Goal: Information Seeking & Learning: Learn about a topic

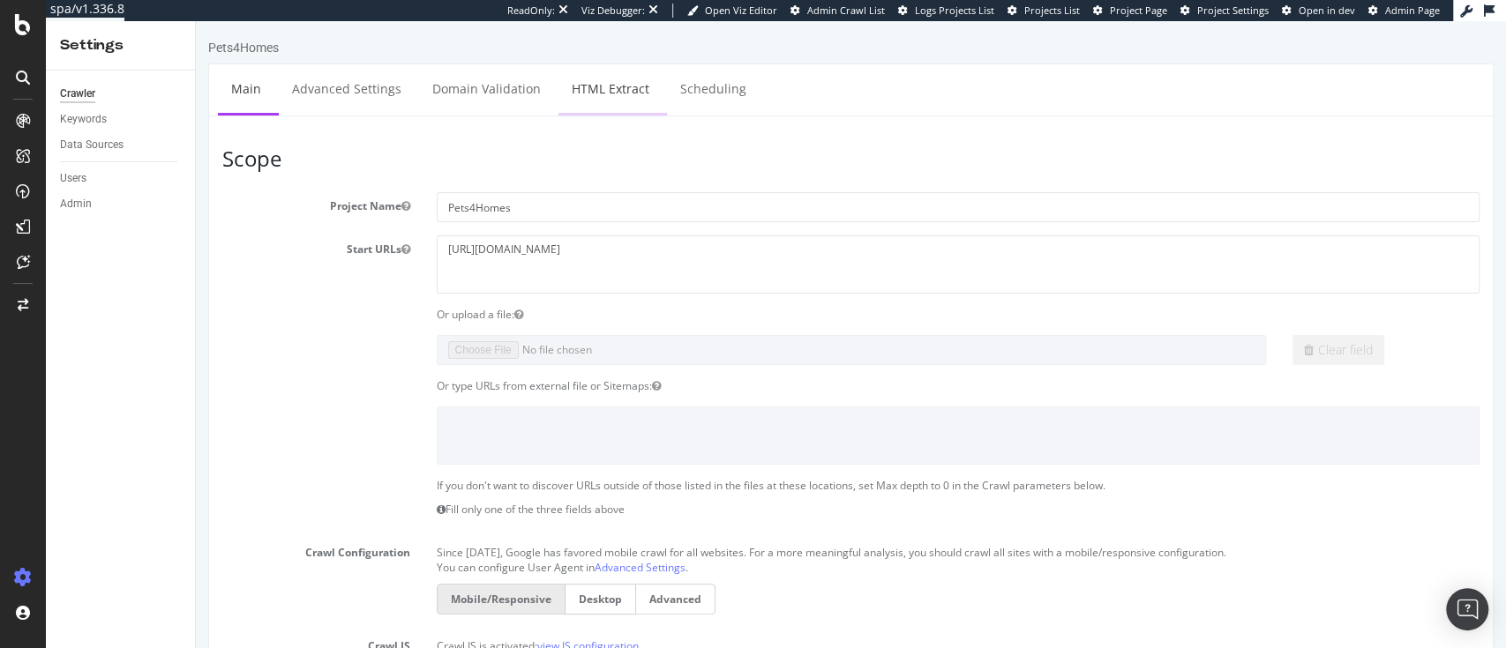
click at [595, 99] on link "HTML Extract" at bounding box center [610, 88] width 104 height 49
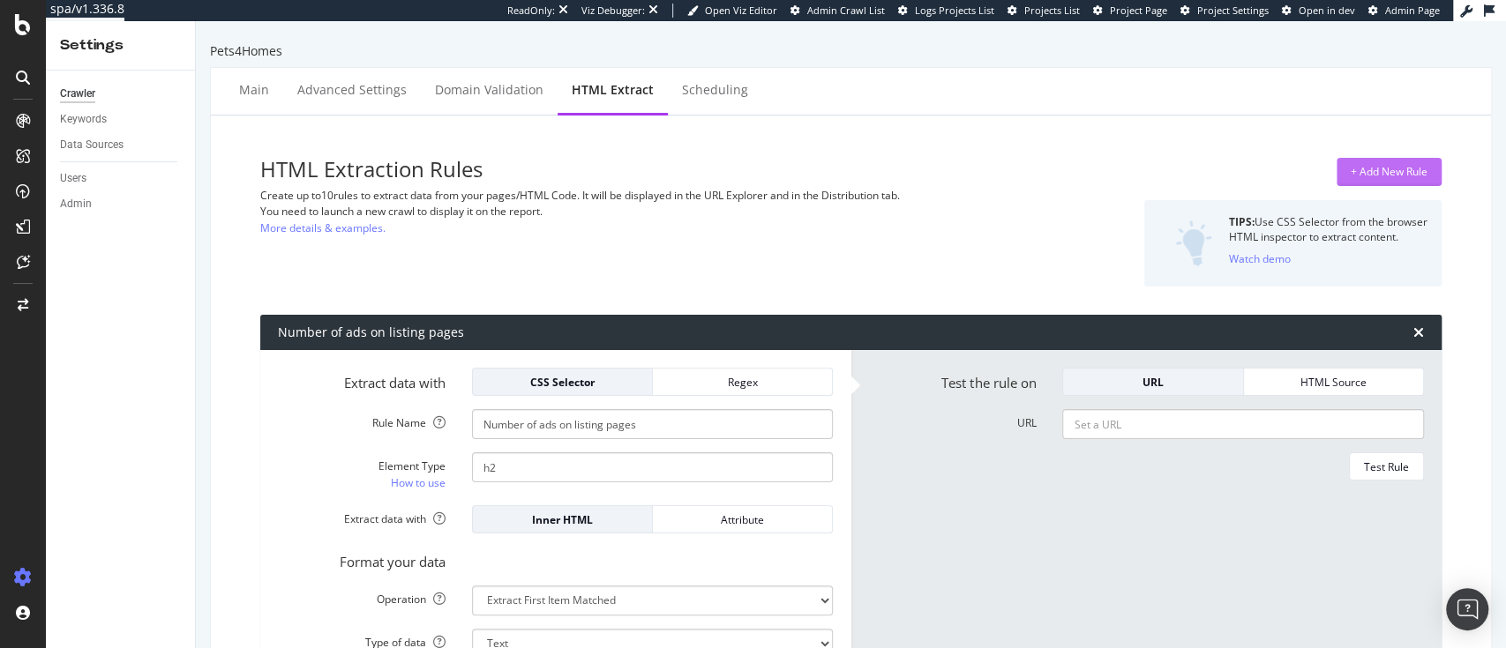
click at [1350, 173] on div "+ Add New Rule" at bounding box center [1388, 171] width 77 height 15
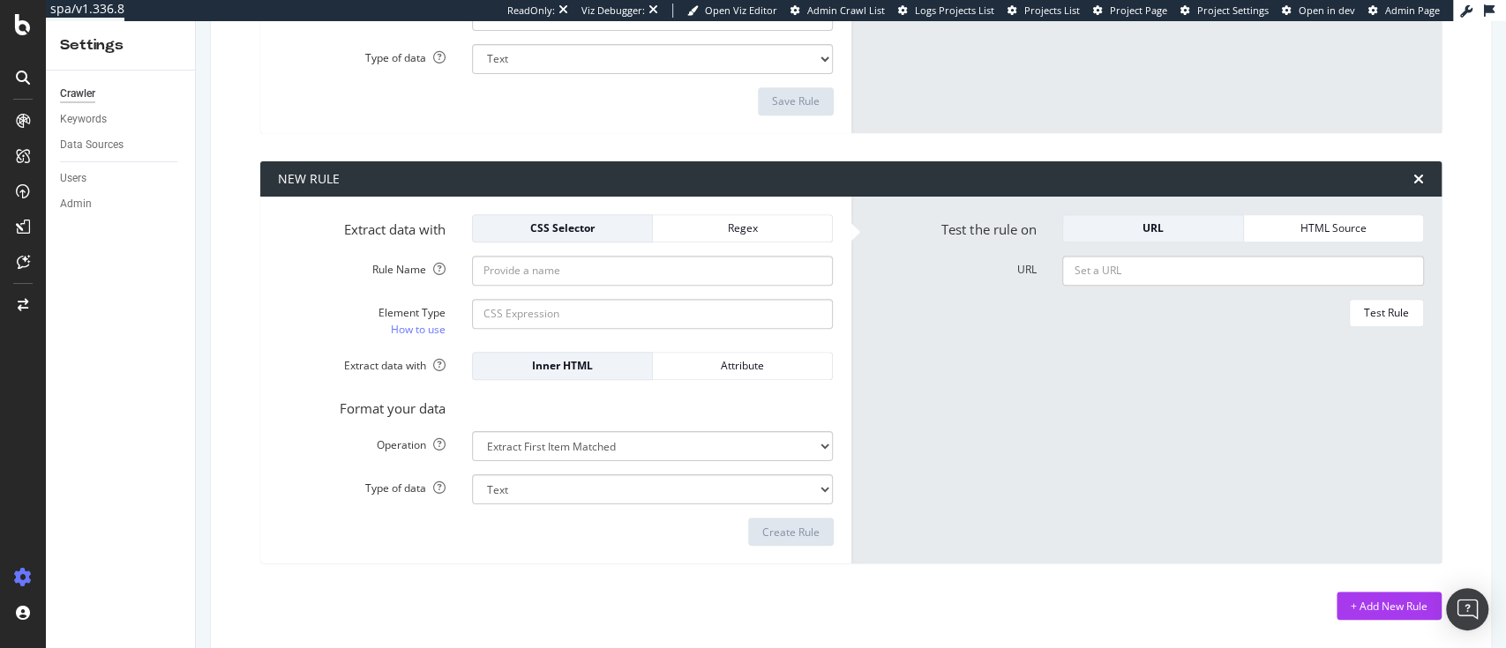
scroll to position [596, 0]
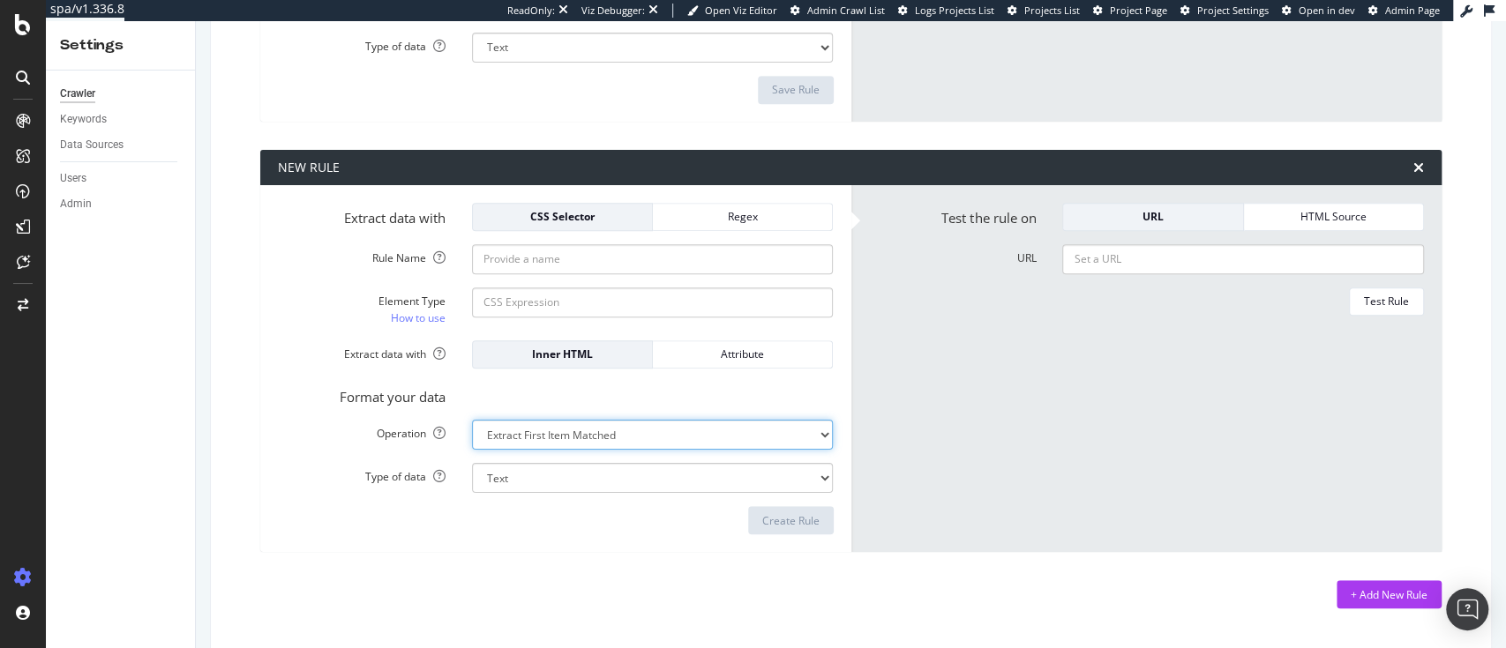
click at [559, 19] on select "Extract First Item Matched Extract First 3 Items Matched Count Number of Occure…" at bounding box center [653, 4] width 362 height 30
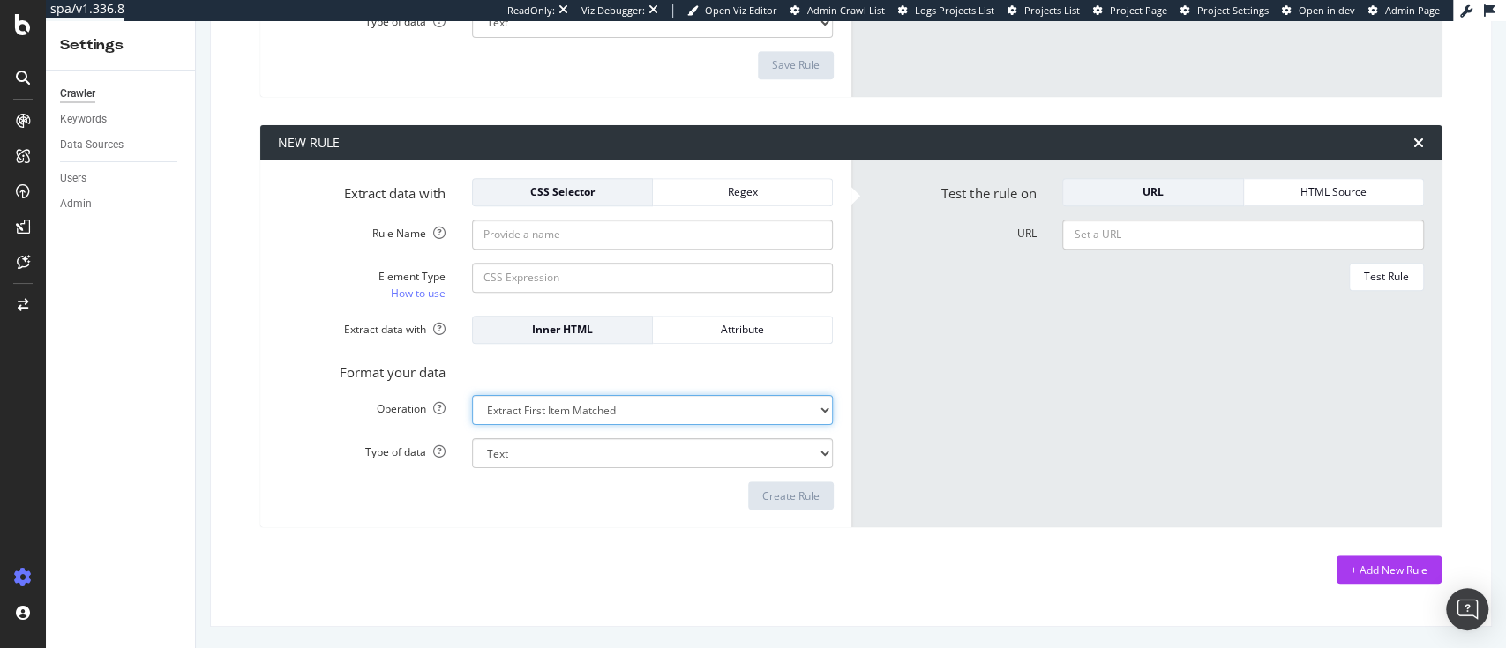
select select "list"
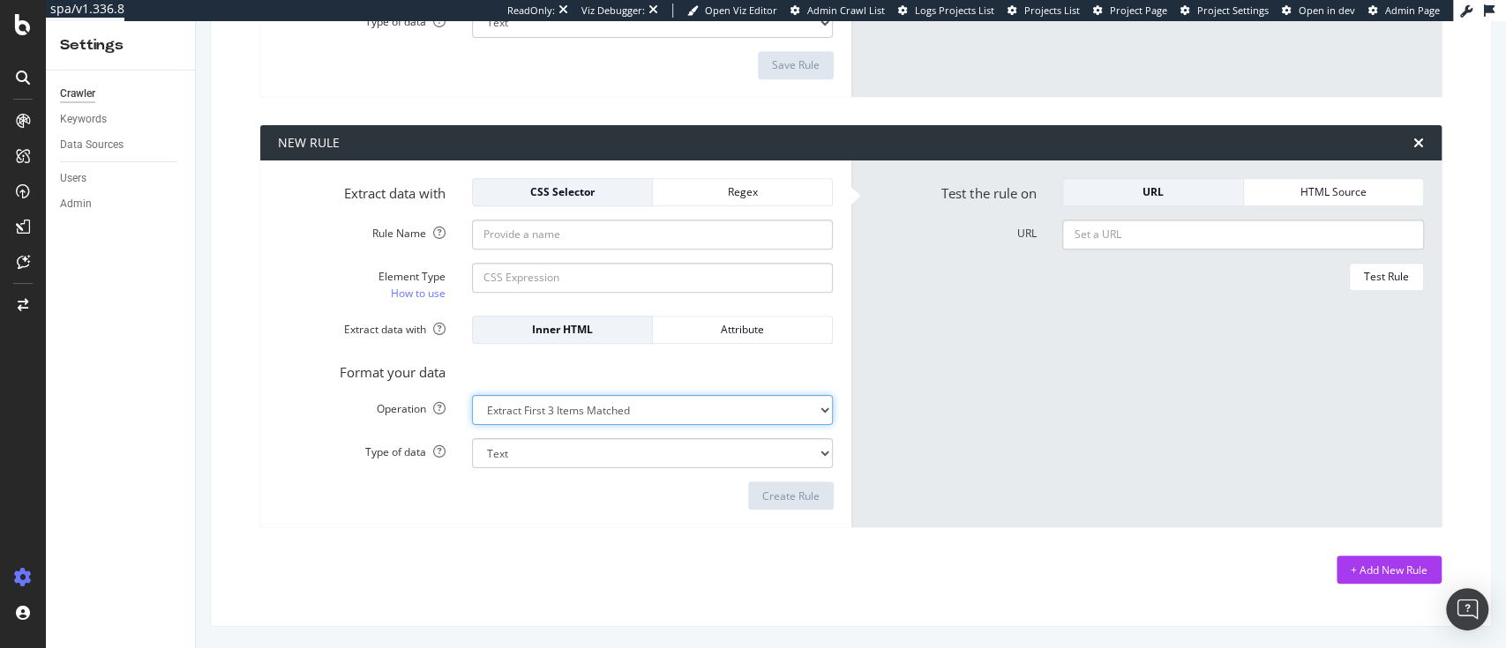
click at [392, 461] on div "Type of data Text Integer number Floating point number Date" at bounding box center [556, 453] width 582 height 30
click at [334, 351] on form "Extract data with CSS Selector Regex Rule Name Element Type How to use Extract …" at bounding box center [556, 344] width 556 height 332
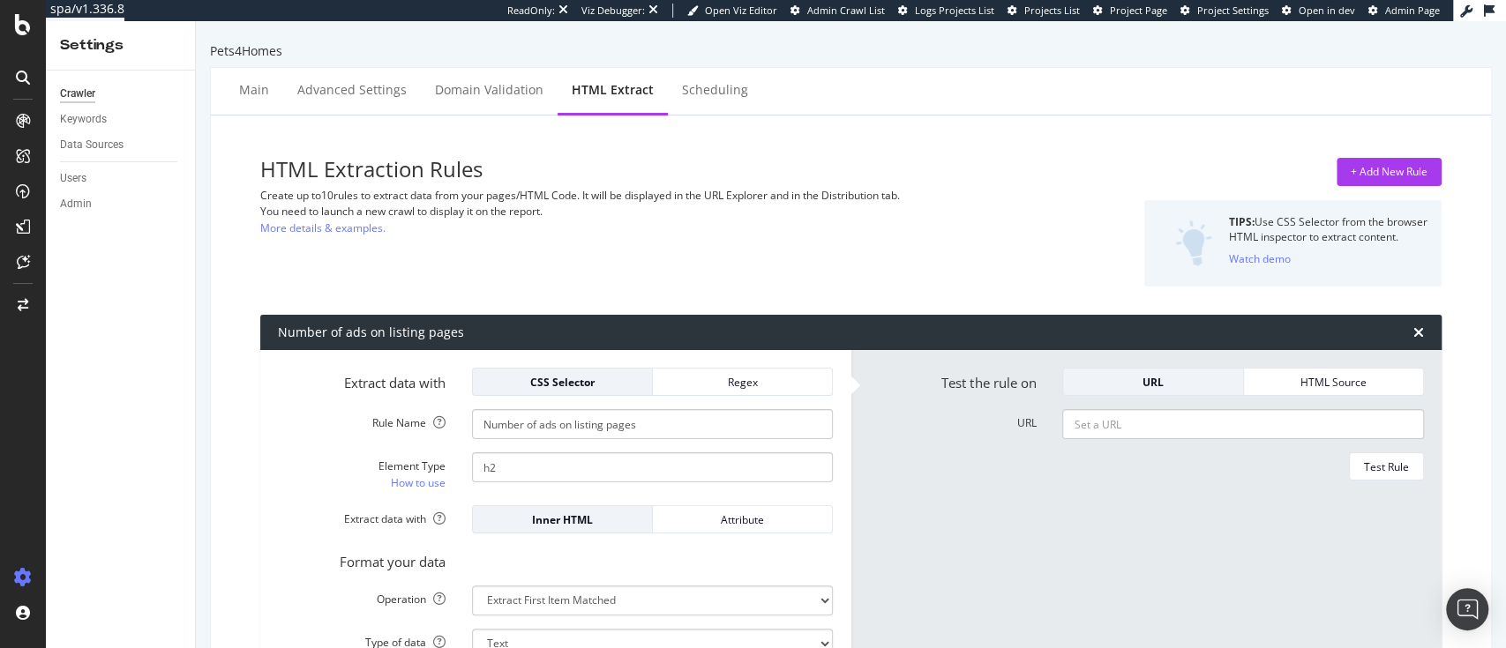
scroll to position [136, 0]
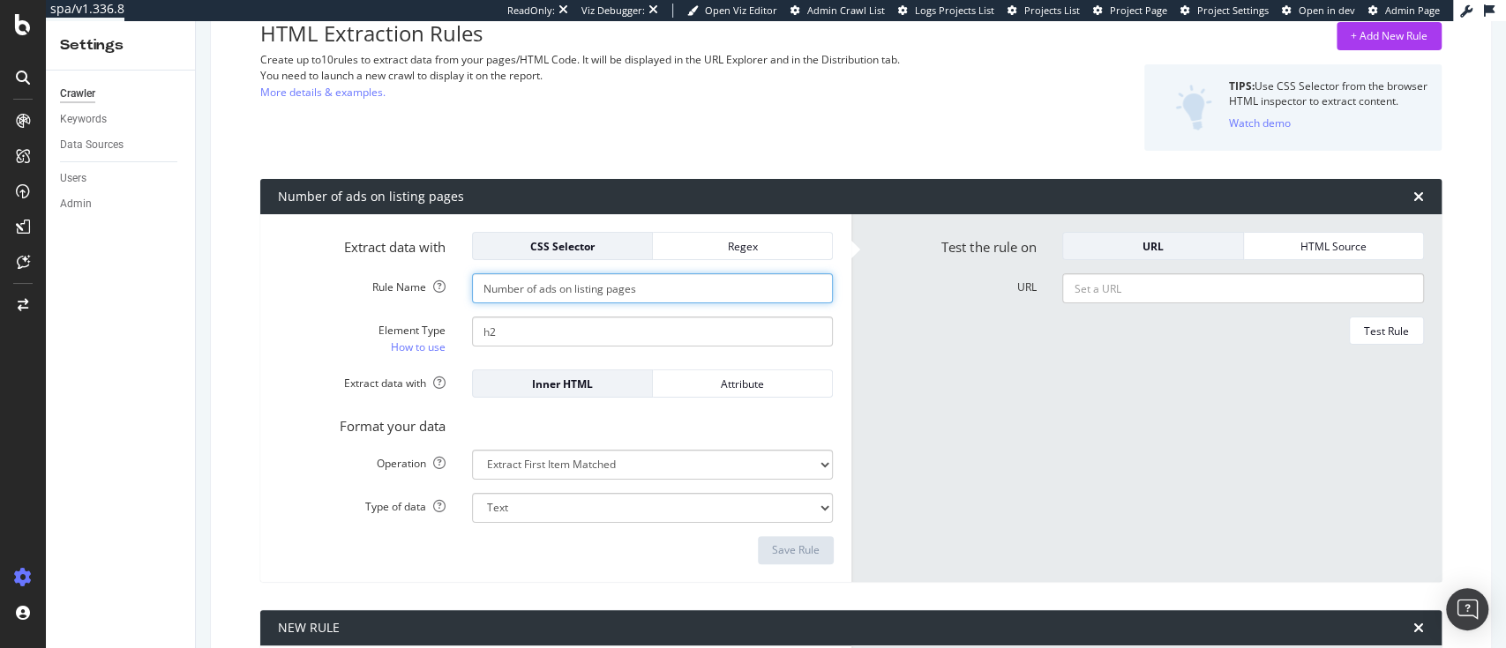
click at [494, 282] on input "Number of ads on listing pages" at bounding box center [653, 288] width 362 height 30
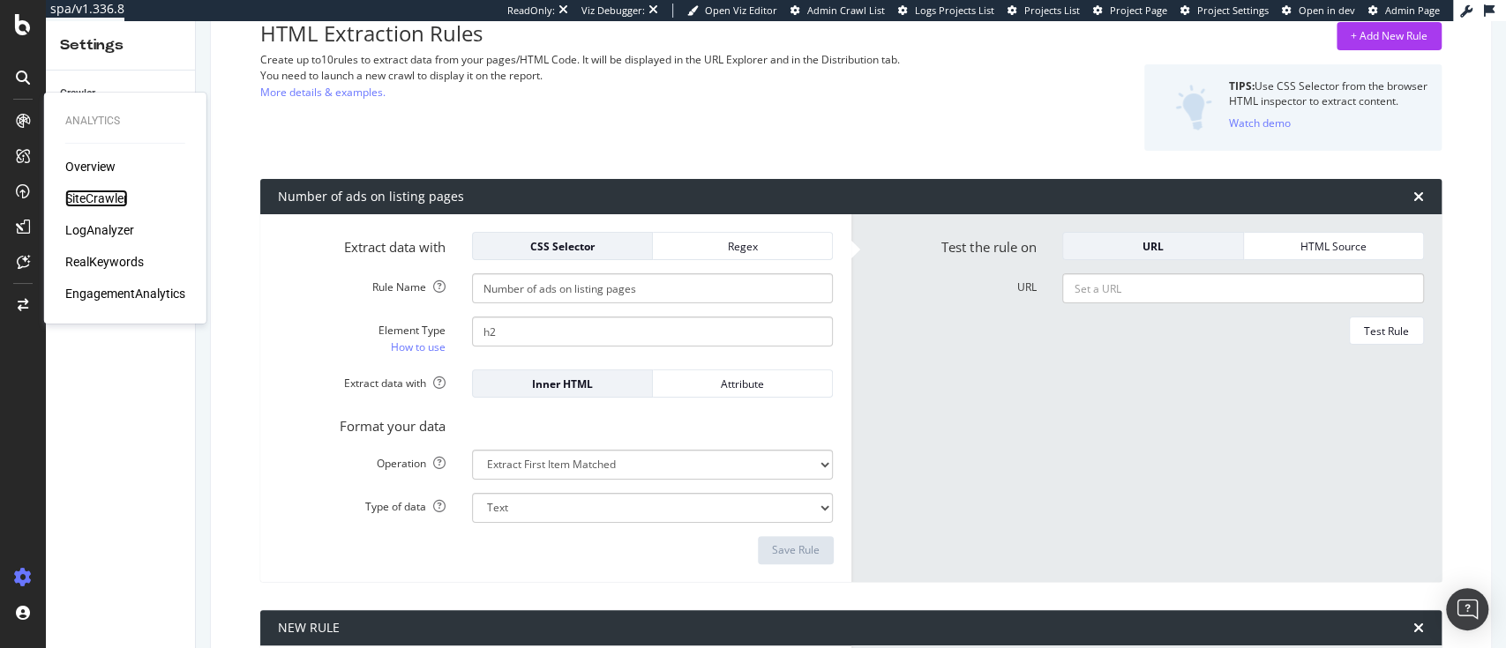
click at [73, 194] on div "SiteCrawler" at bounding box center [96, 199] width 63 height 18
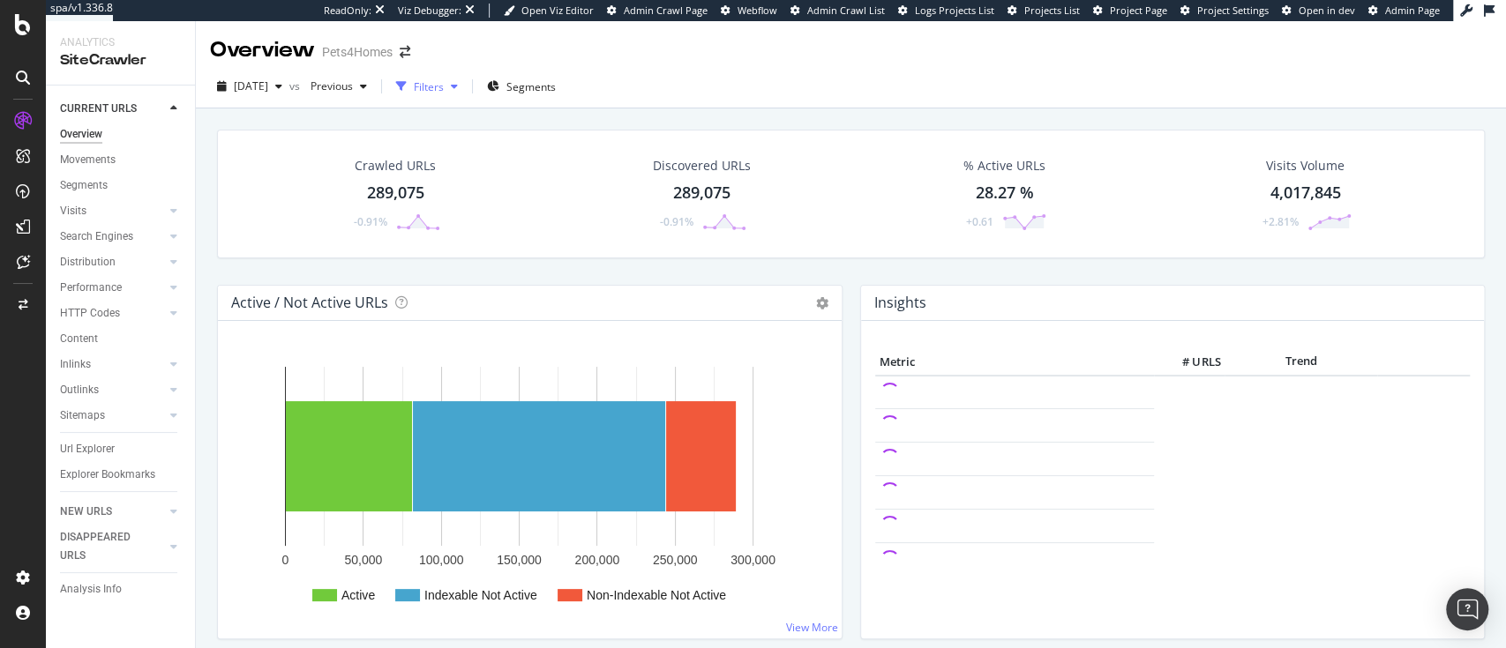
click at [444, 82] on div "Filters" at bounding box center [429, 86] width 30 height 15
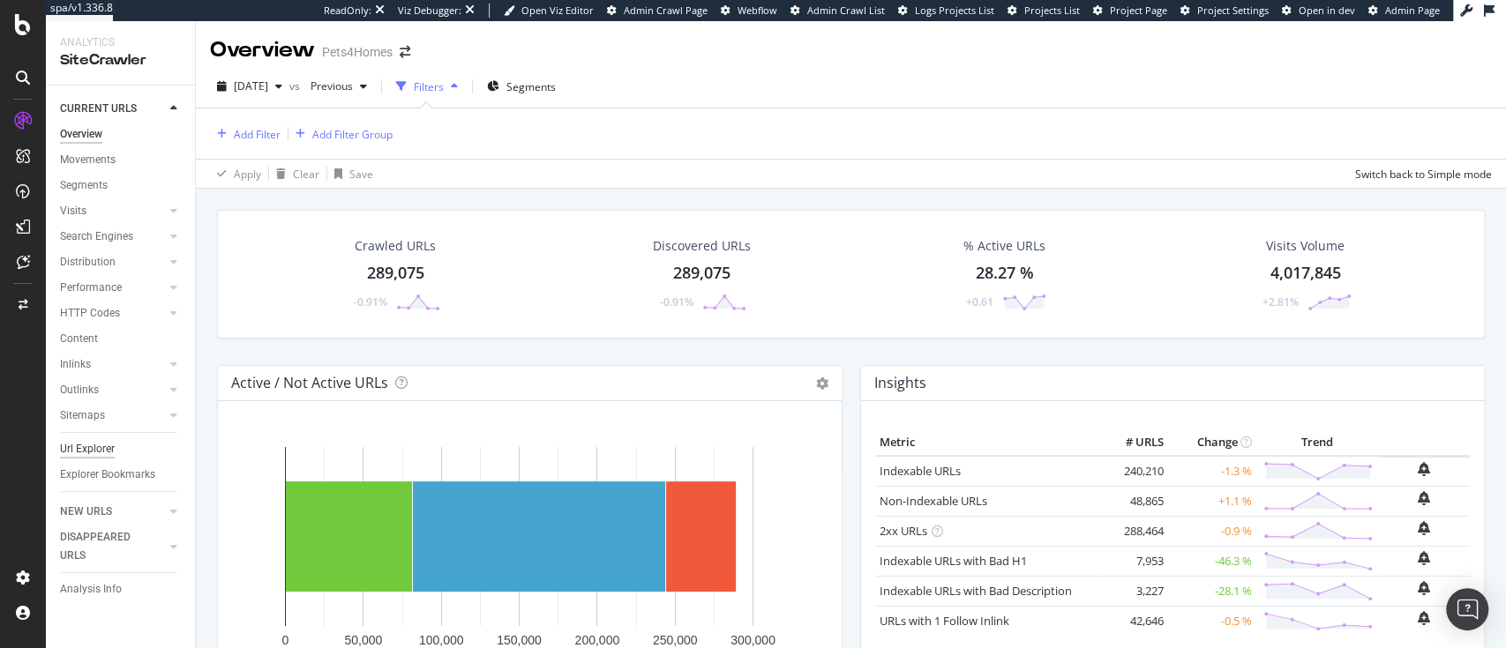
click at [96, 441] on div "Url Explorer" at bounding box center [87, 449] width 55 height 19
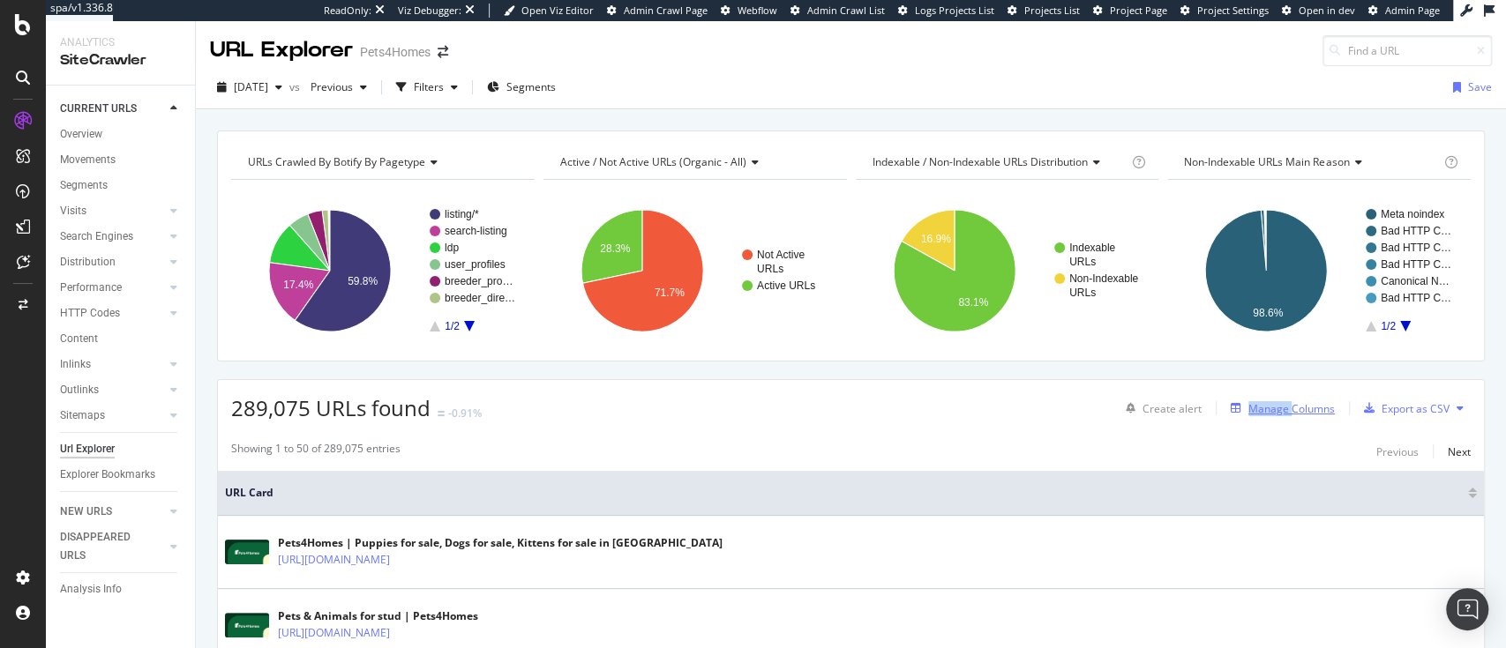
drag, startPoint x: 1283, startPoint y: 394, endPoint x: 1256, endPoint y: 410, distance: 31.6
click at [1256, 410] on div "Create alert Manage Columns Export as CSV" at bounding box center [1294, 408] width 352 height 30
click at [1256, 410] on div "Manage Columns" at bounding box center [1291, 408] width 86 height 15
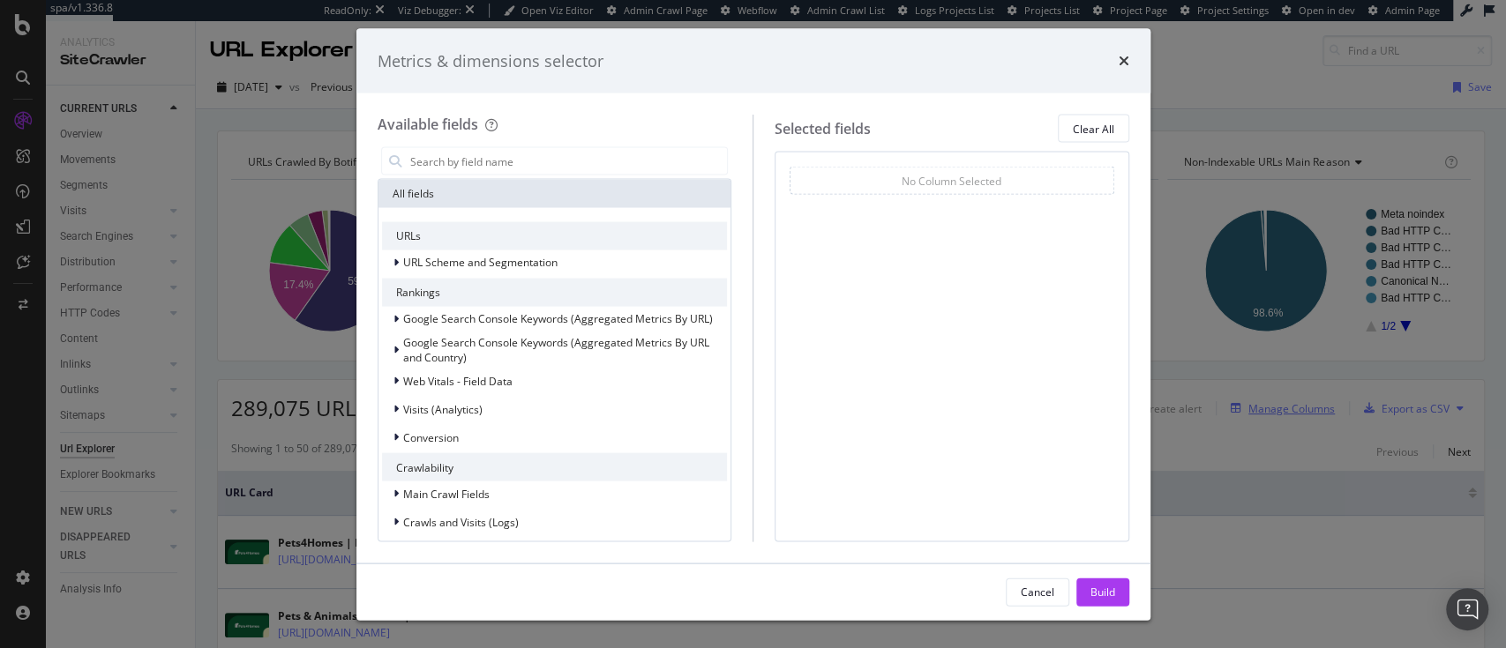
click at [1256, 410] on div "Metrics & dimensions selector Available fields All fields URLs URL Scheme and S…" at bounding box center [753, 324] width 1506 height 648
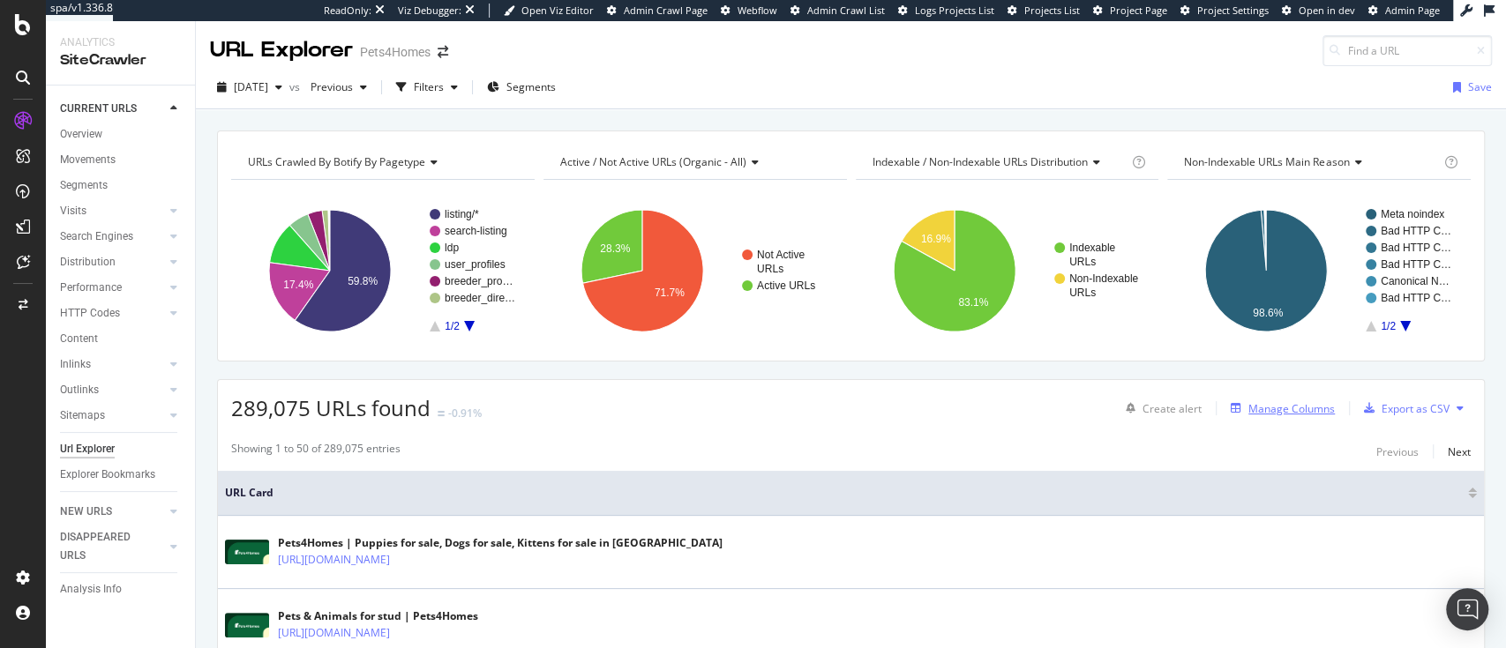
click at [1283, 403] on div "Manage Columns" at bounding box center [1291, 408] width 86 height 15
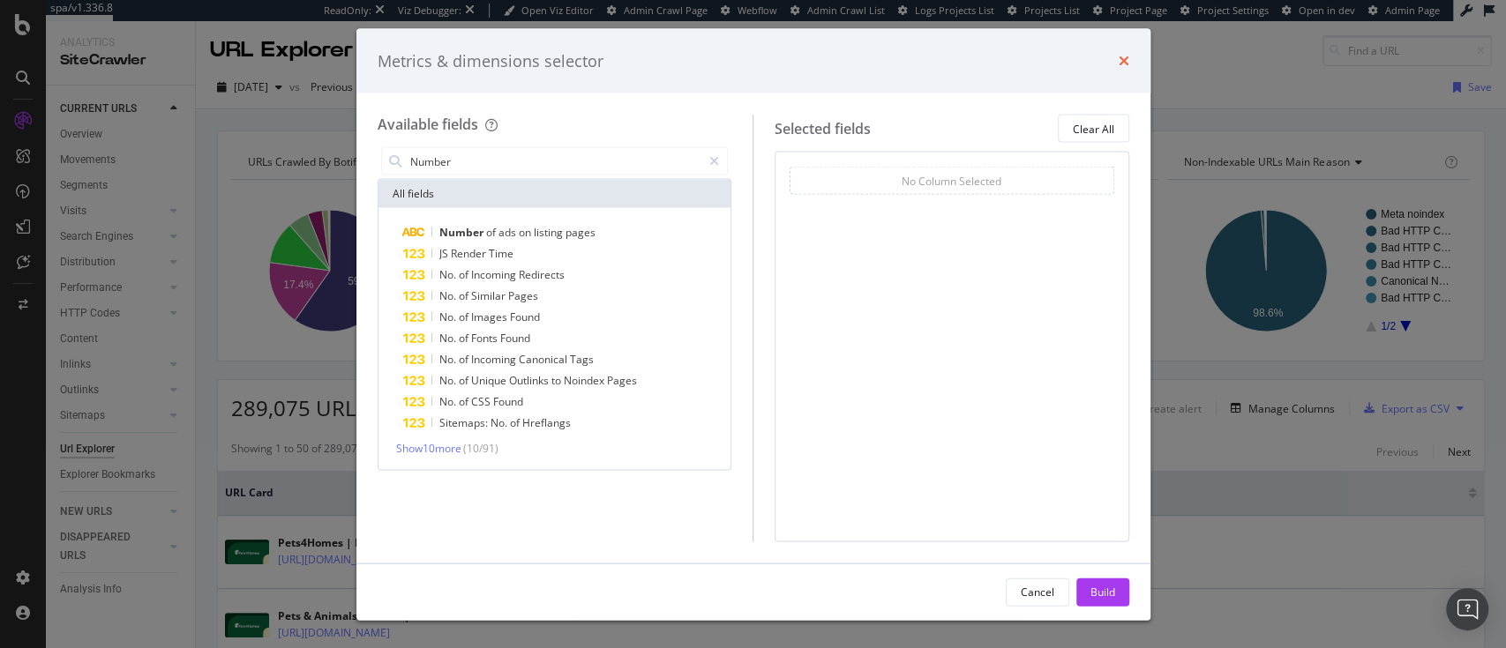
type input "Number"
click at [1118, 60] on icon "times" at bounding box center [1123, 61] width 11 height 14
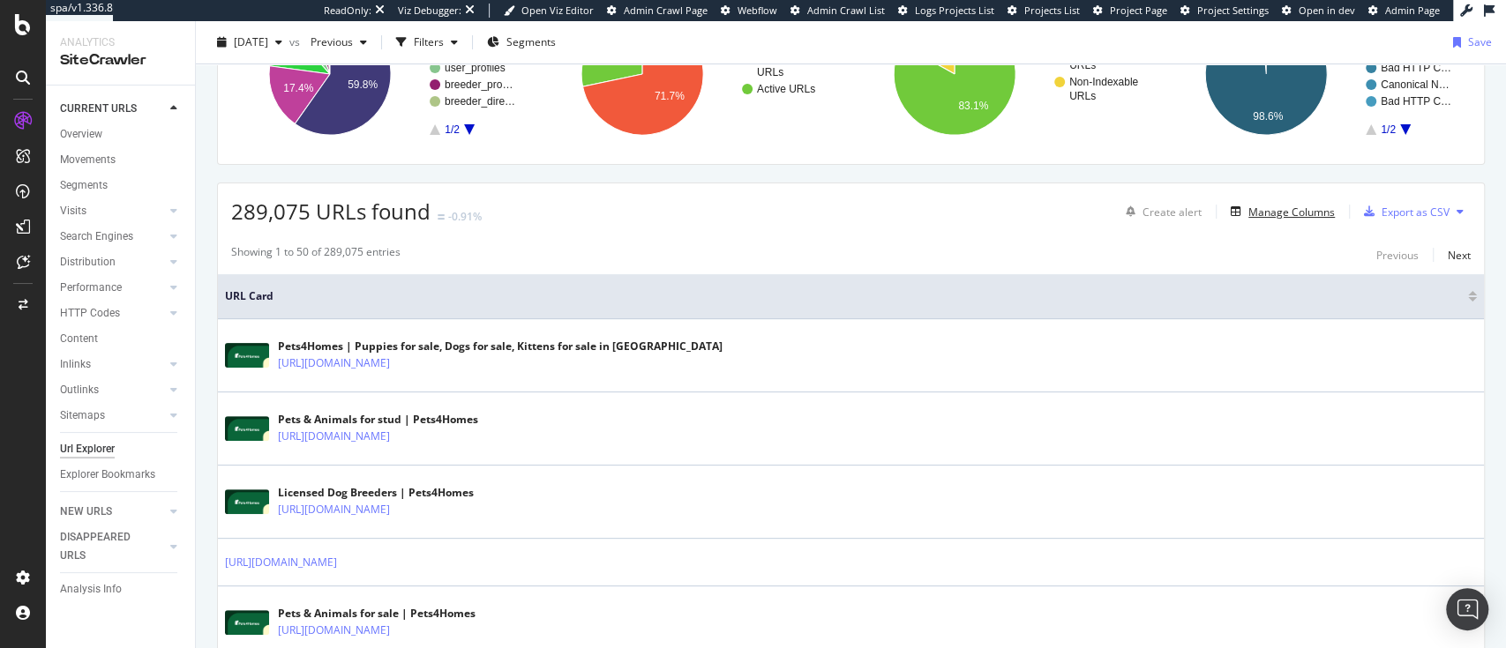
scroll to position [198, 0]
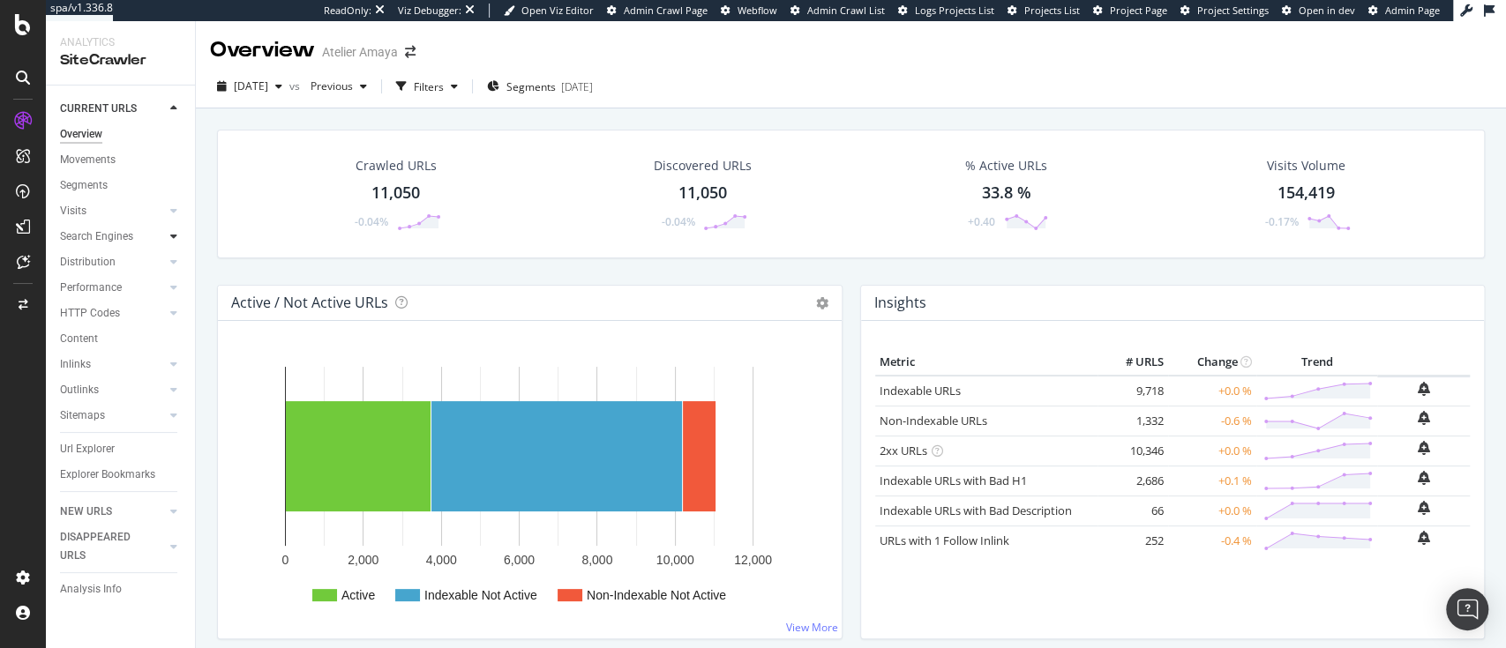
click at [172, 234] on icon at bounding box center [173, 236] width 7 height 11
click at [85, 374] on div "Orphans Explorer" at bounding box center [109, 364] width 82 height 19
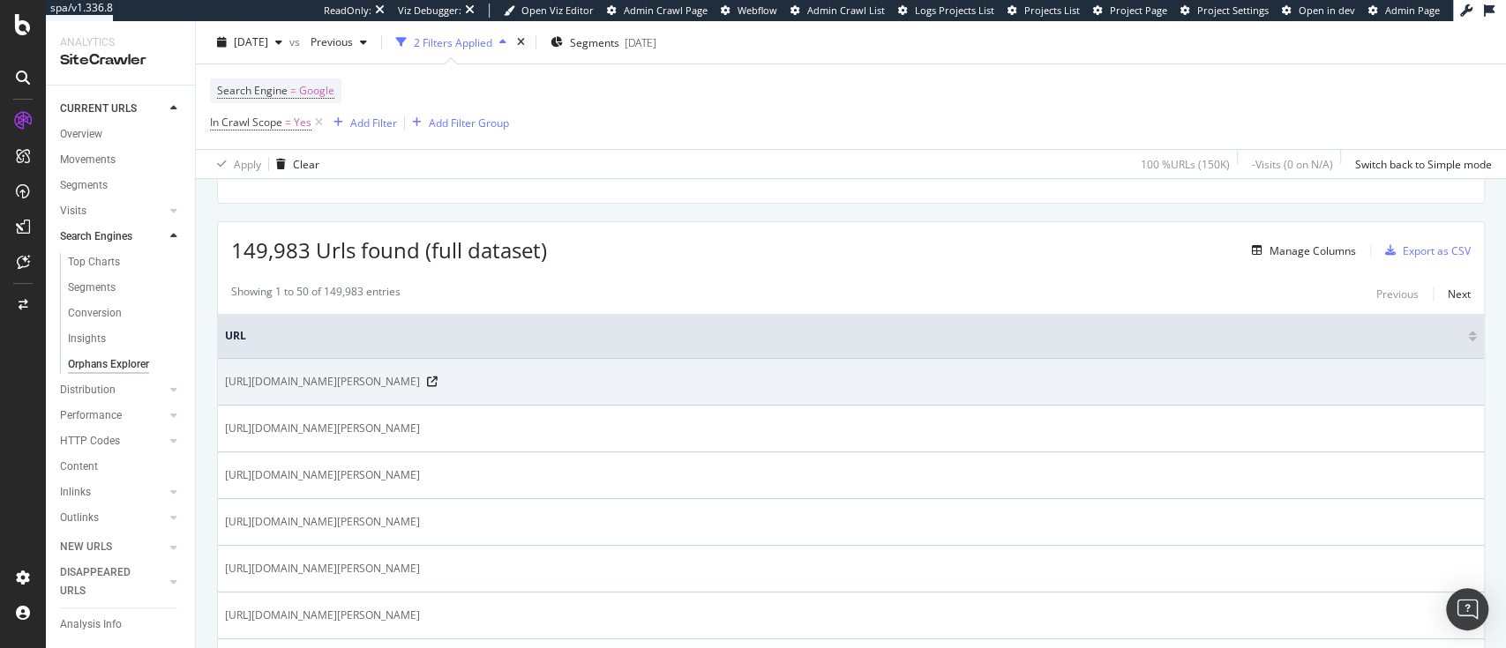
scroll to position [268, 0]
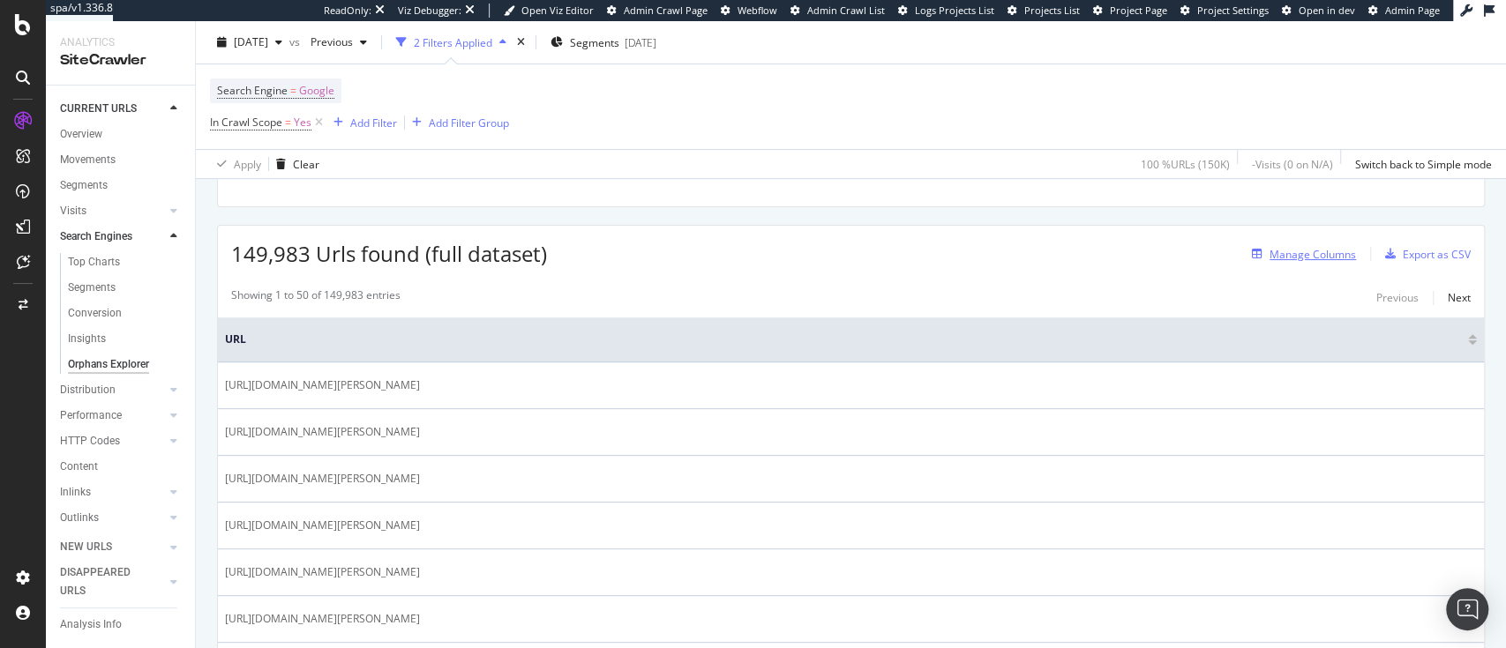
click at [1312, 258] on div "Manage Columns" at bounding box center [1312, 254] width 86 height 15
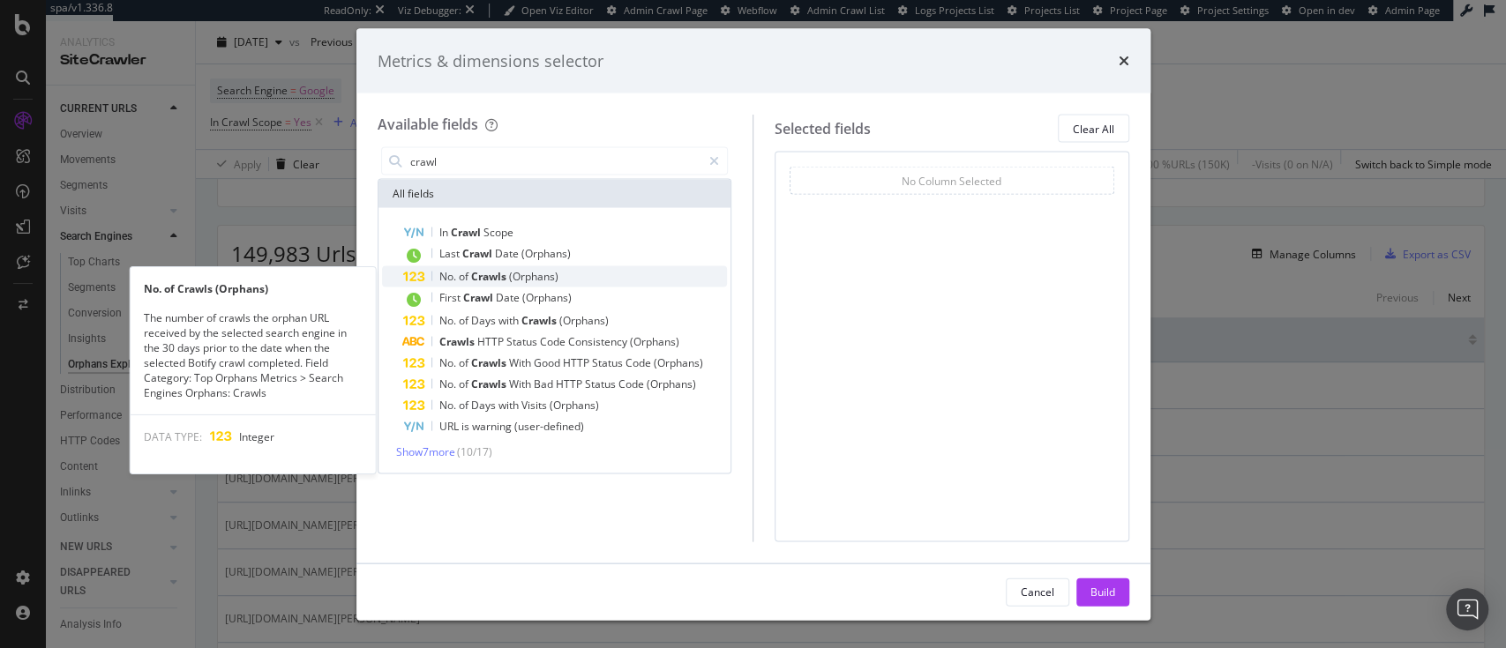
type input "crawl"
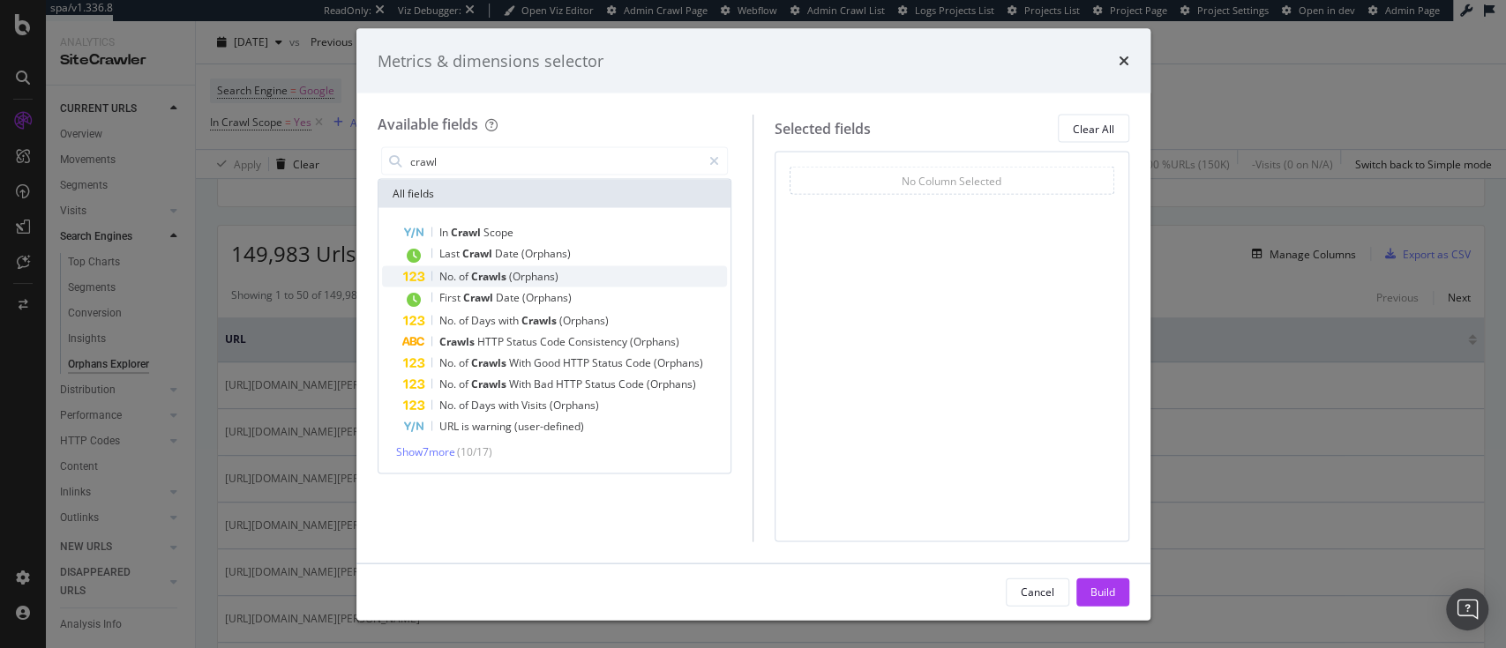
click at [600, 283] on div "No. of Crawls (Orphans)" at bounding box center [565, 276] width 325 height 21
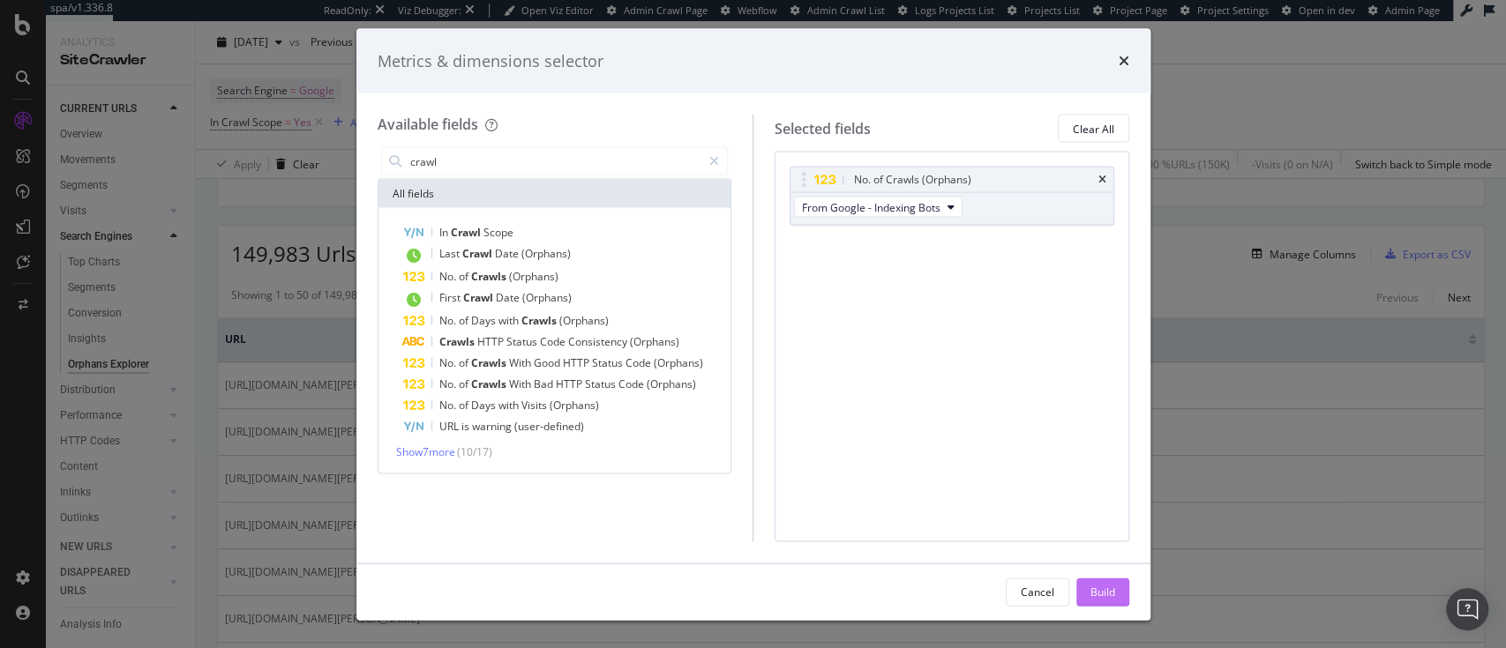
click at [1102, 596] on div "Build" at bounding box center [1102, 591] width 25 height 15
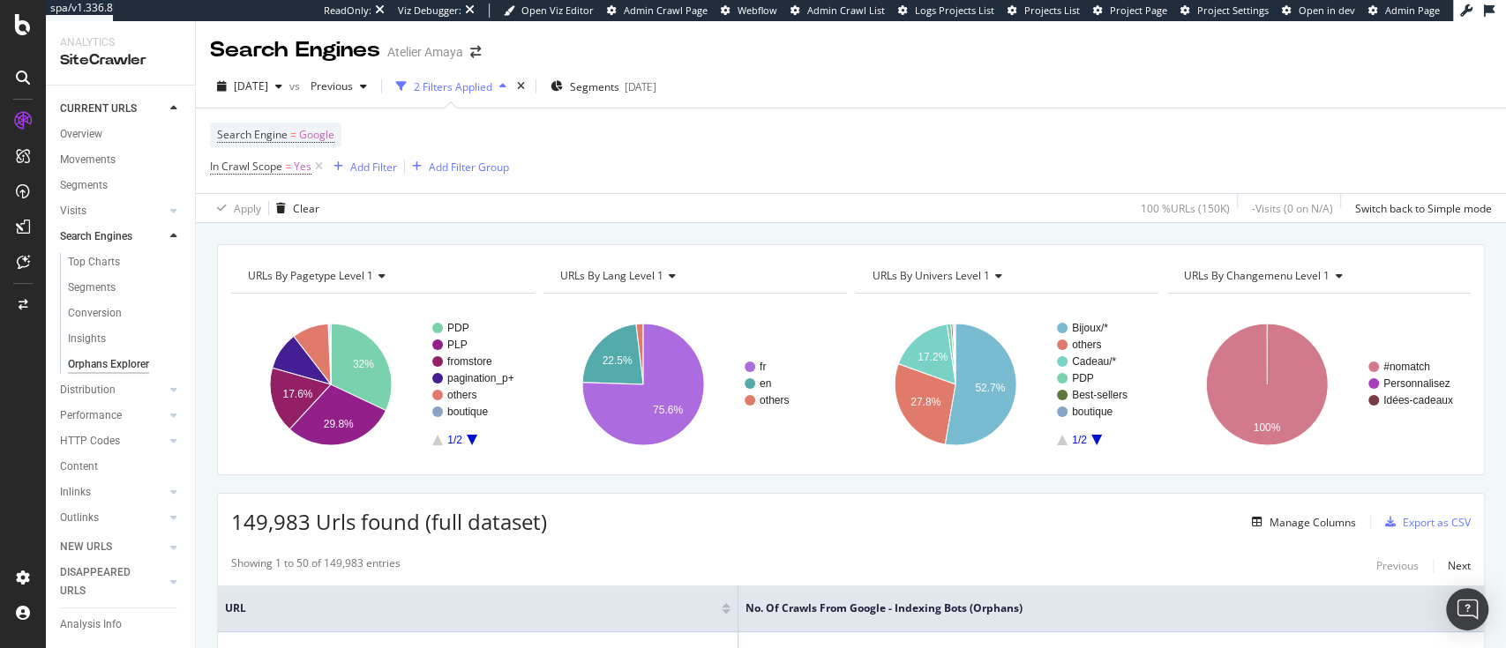
scroll to position [248, 0]
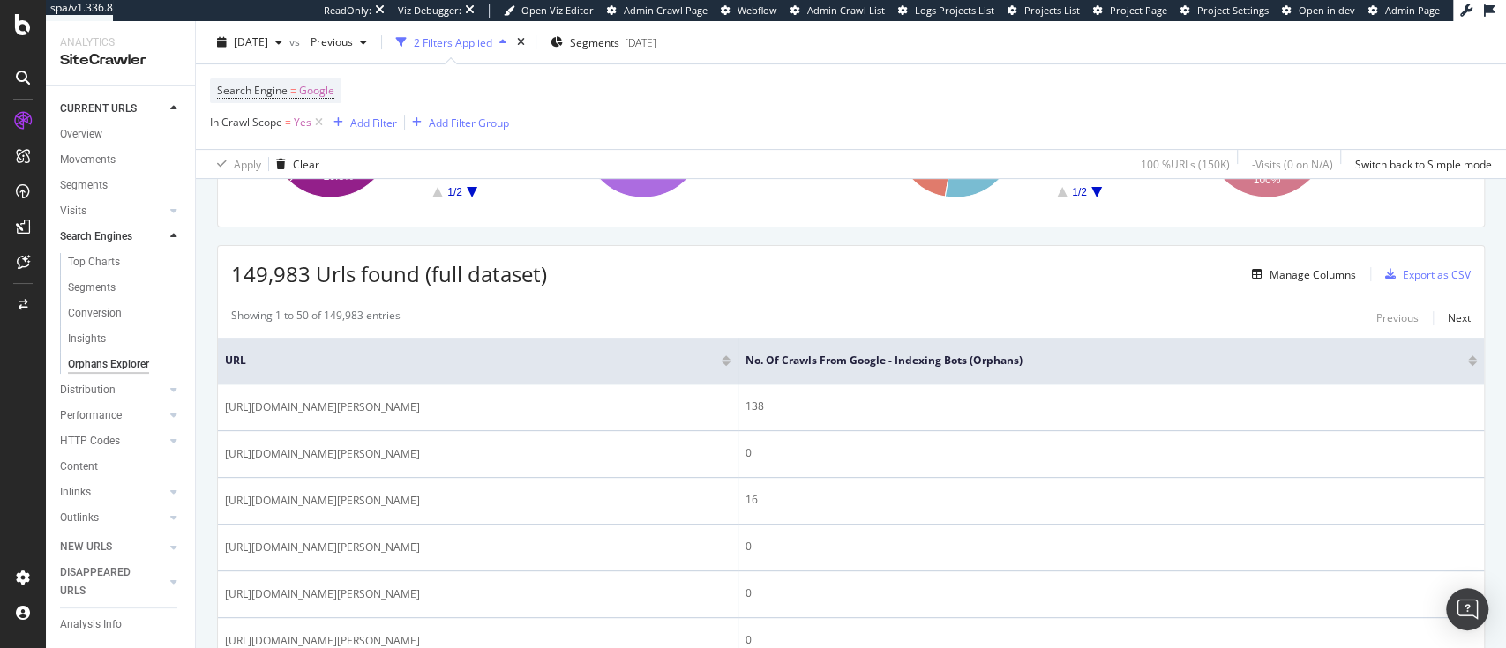
click at [1468, 362] on div at bounding box center [1472, 364] width 9 height 4
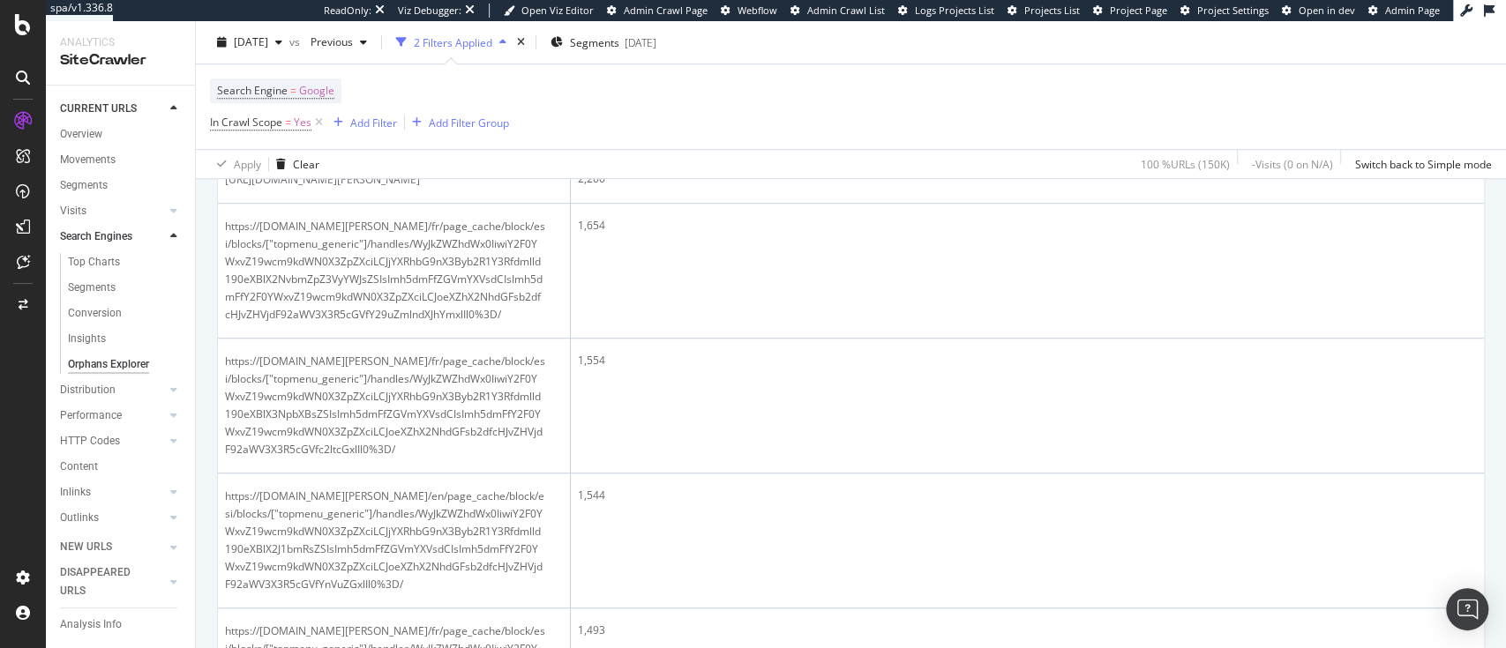
scroll to position [620, 0]
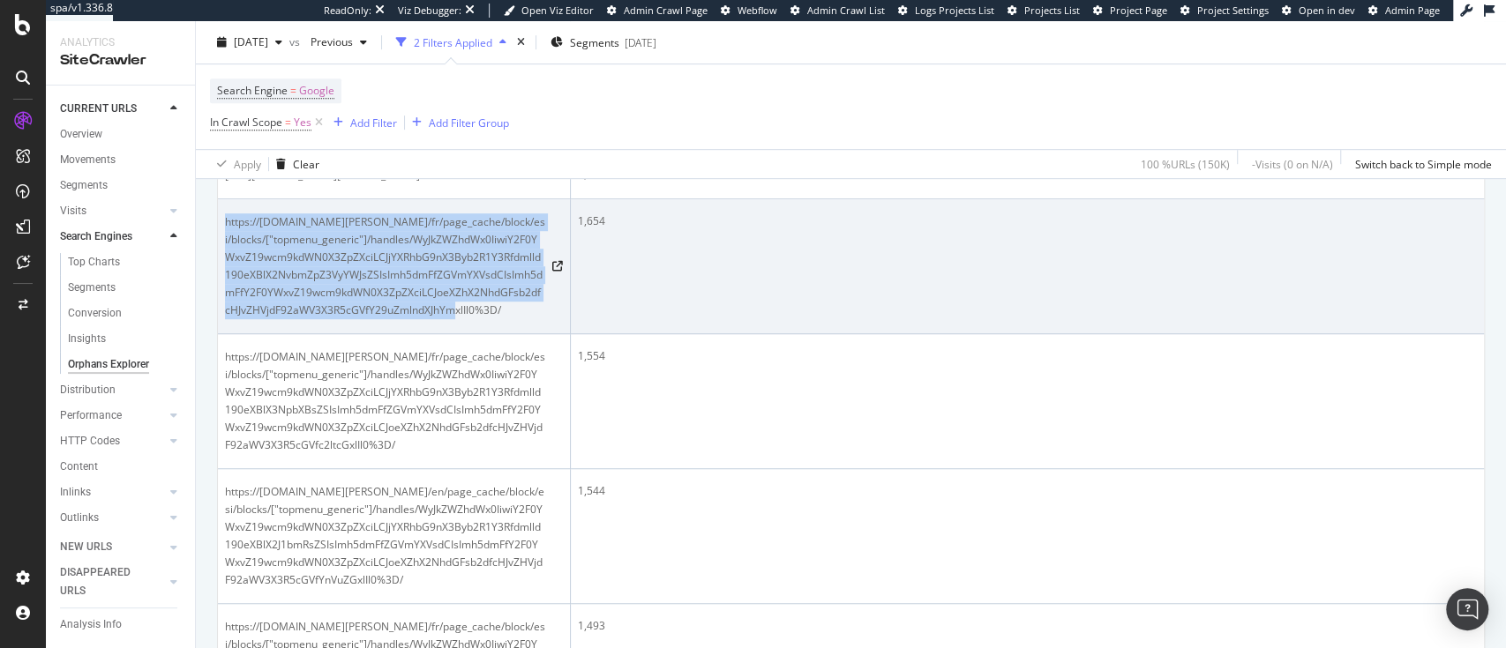
drag, startPoint x: 226, startPoint y: 215, endPoint x: 445, endPoint y: 305, distance: 236.5
click at [445, 305] on span "https://atelier-amaya.com/fr/page_cache/block/esi/blocks/["topmenu_generic"]/ha…" at bounding box center [385, 266] width 320 height 106
copy span "https://atelier-amaya.com/fr/page_cache/block/esi/blocks/["topmenu_generic"]/ha…"
